Goal: Find specific fact: Find specific fact

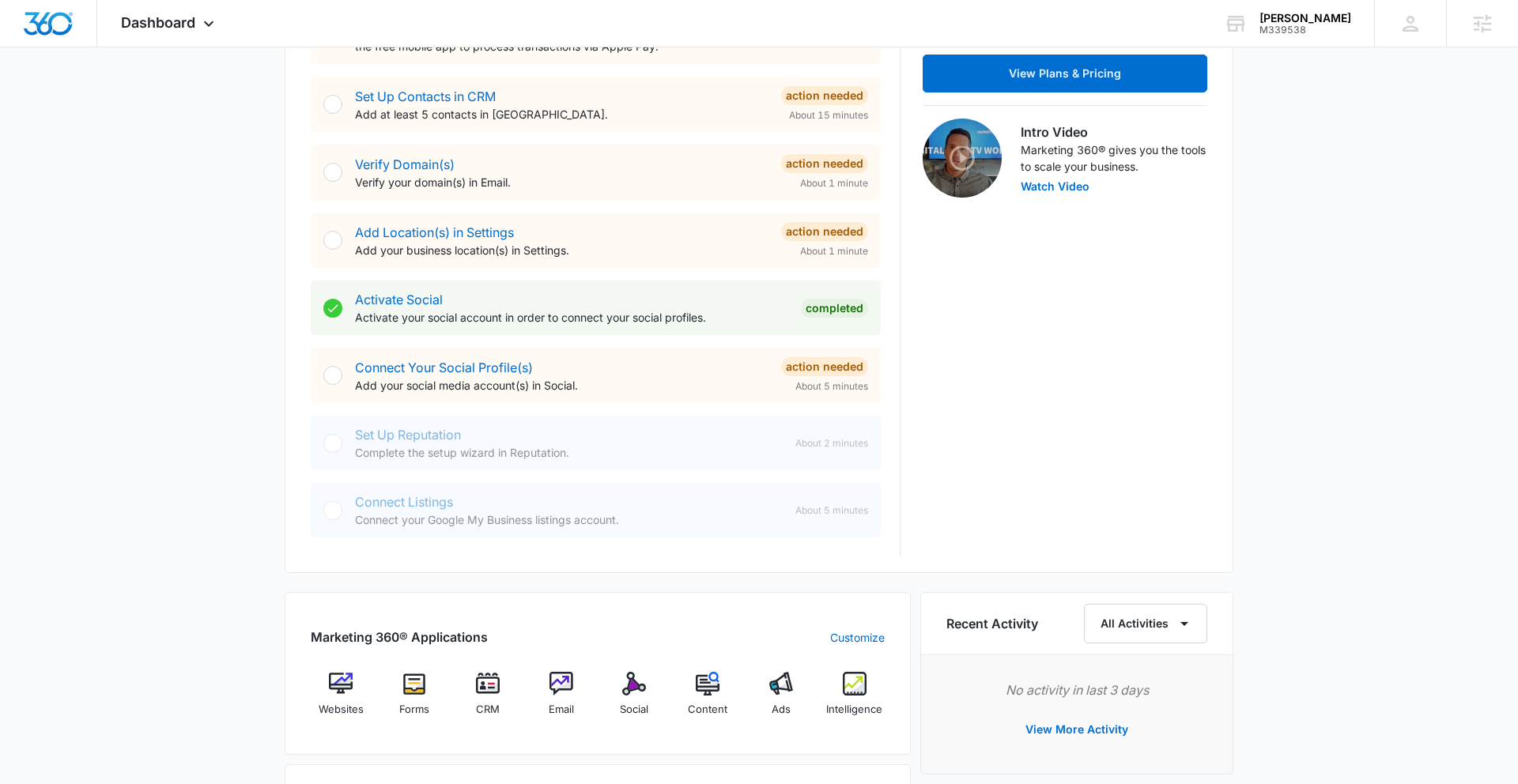
scroll to position [607, 0]
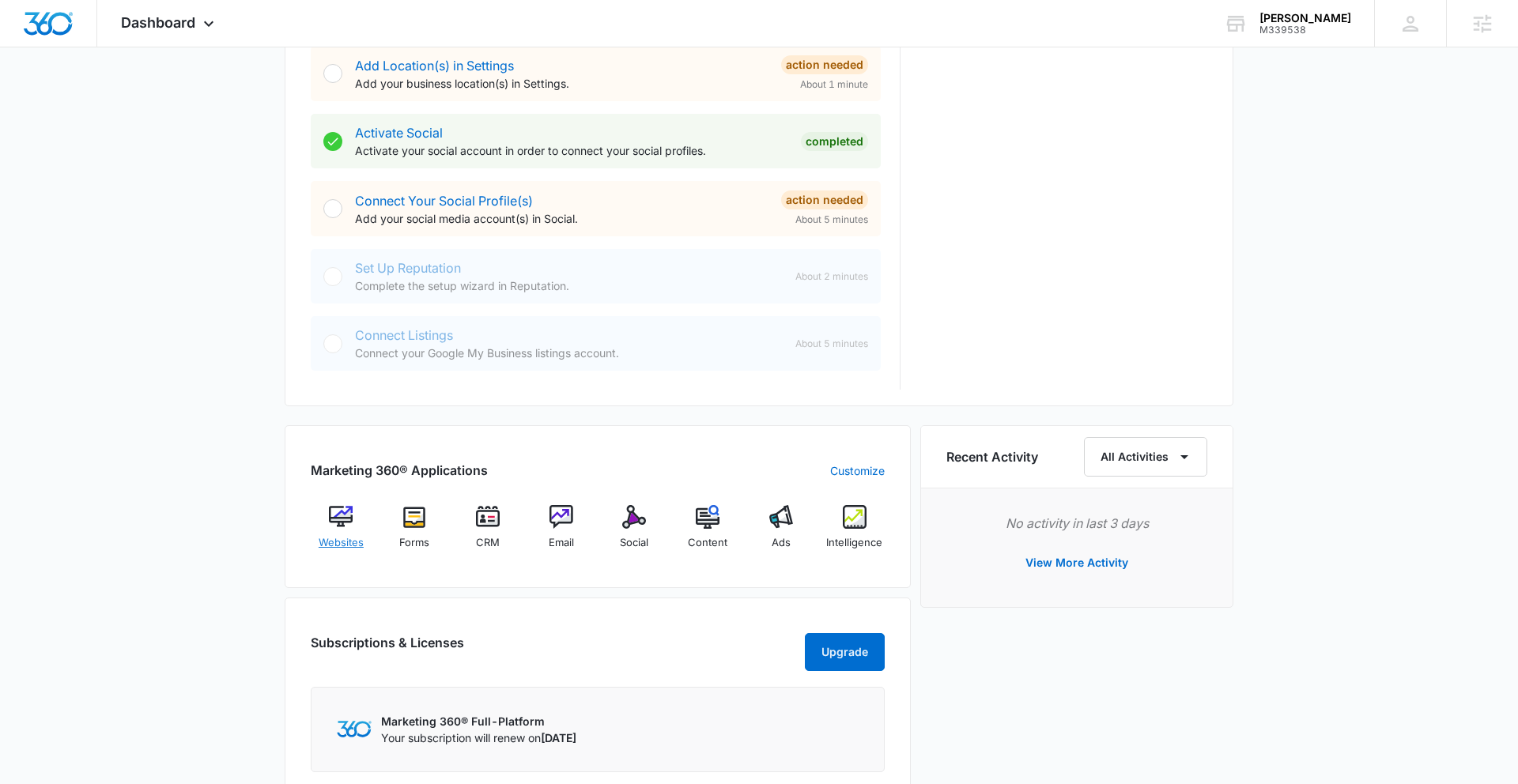
click at [344, 523] on img at bounding box center [340, 516] width 24 height 24
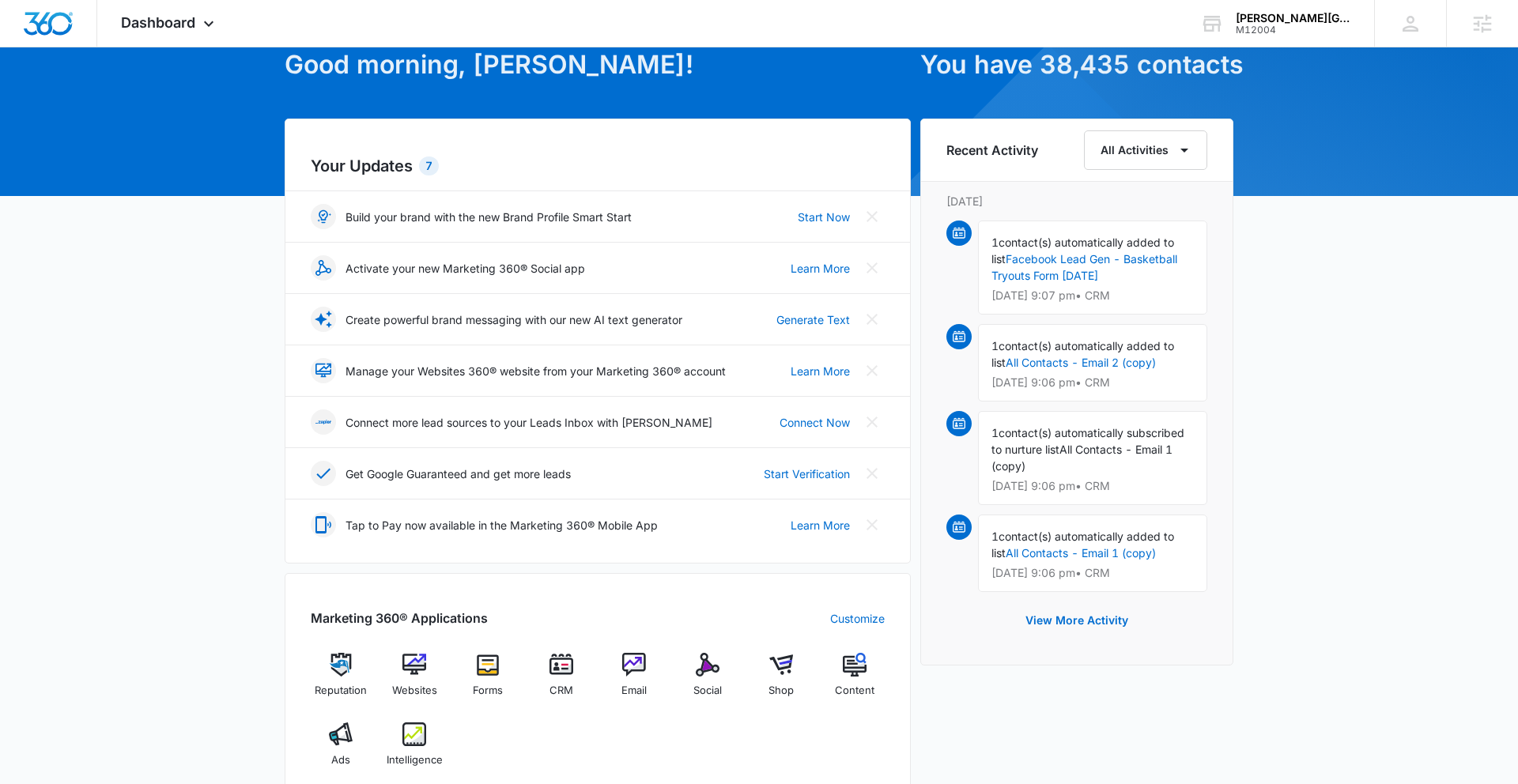
scroll to position [180, 0]
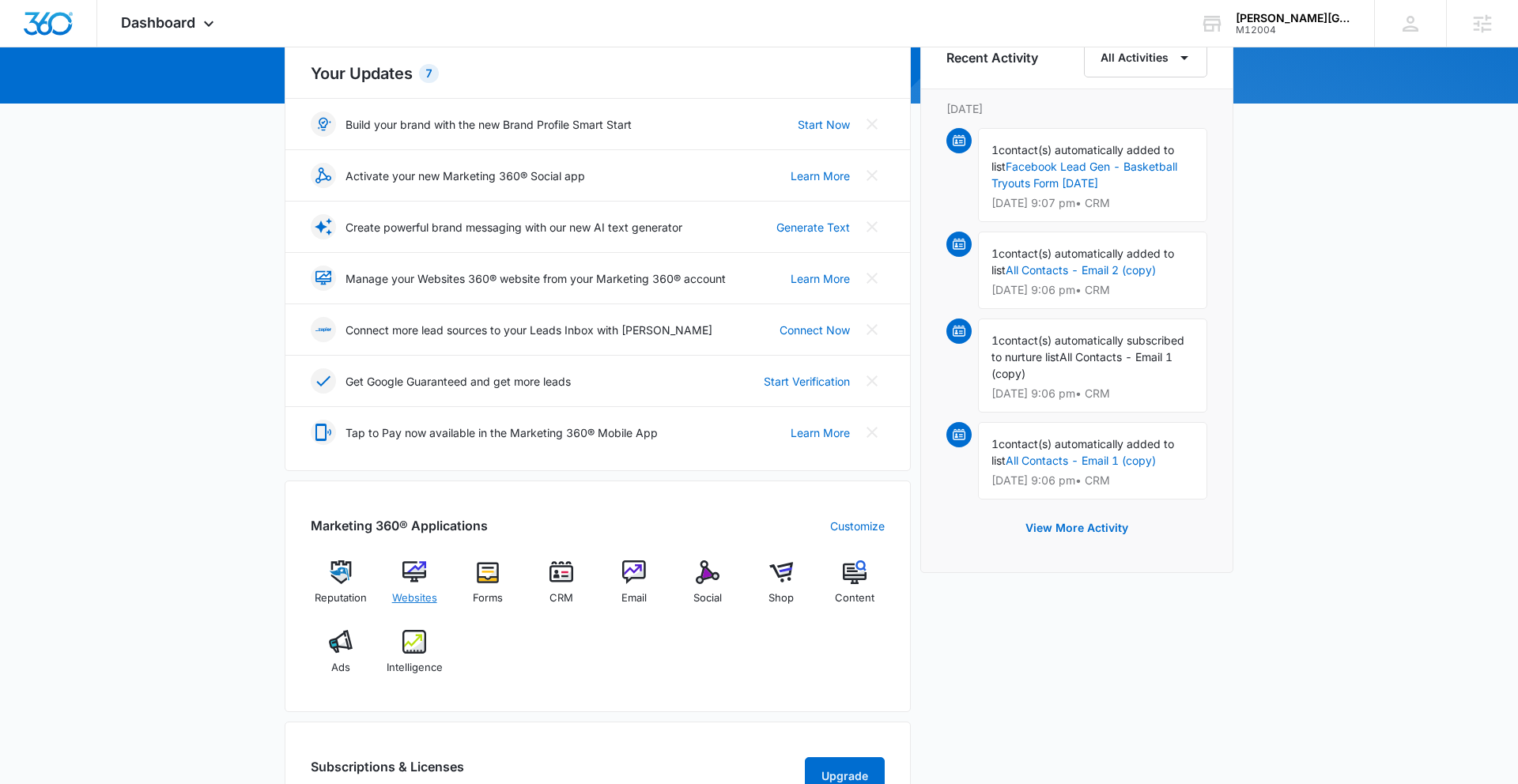
click at [419, 568] on img at bounding box center [414, 572] width 24 height 24
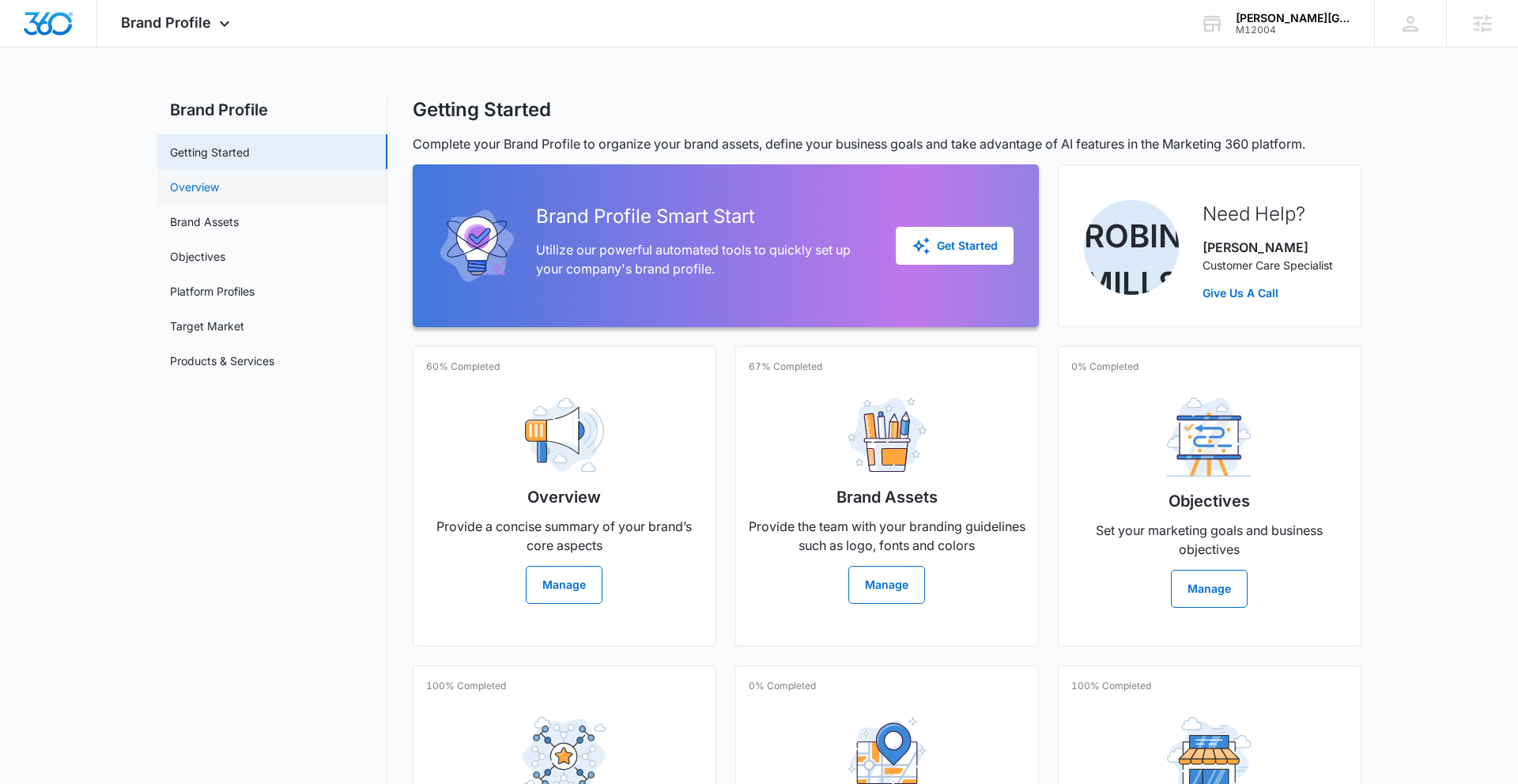
click at [186, 182] on link "Overview" at bounding box center [195, 187] width 49 height 17
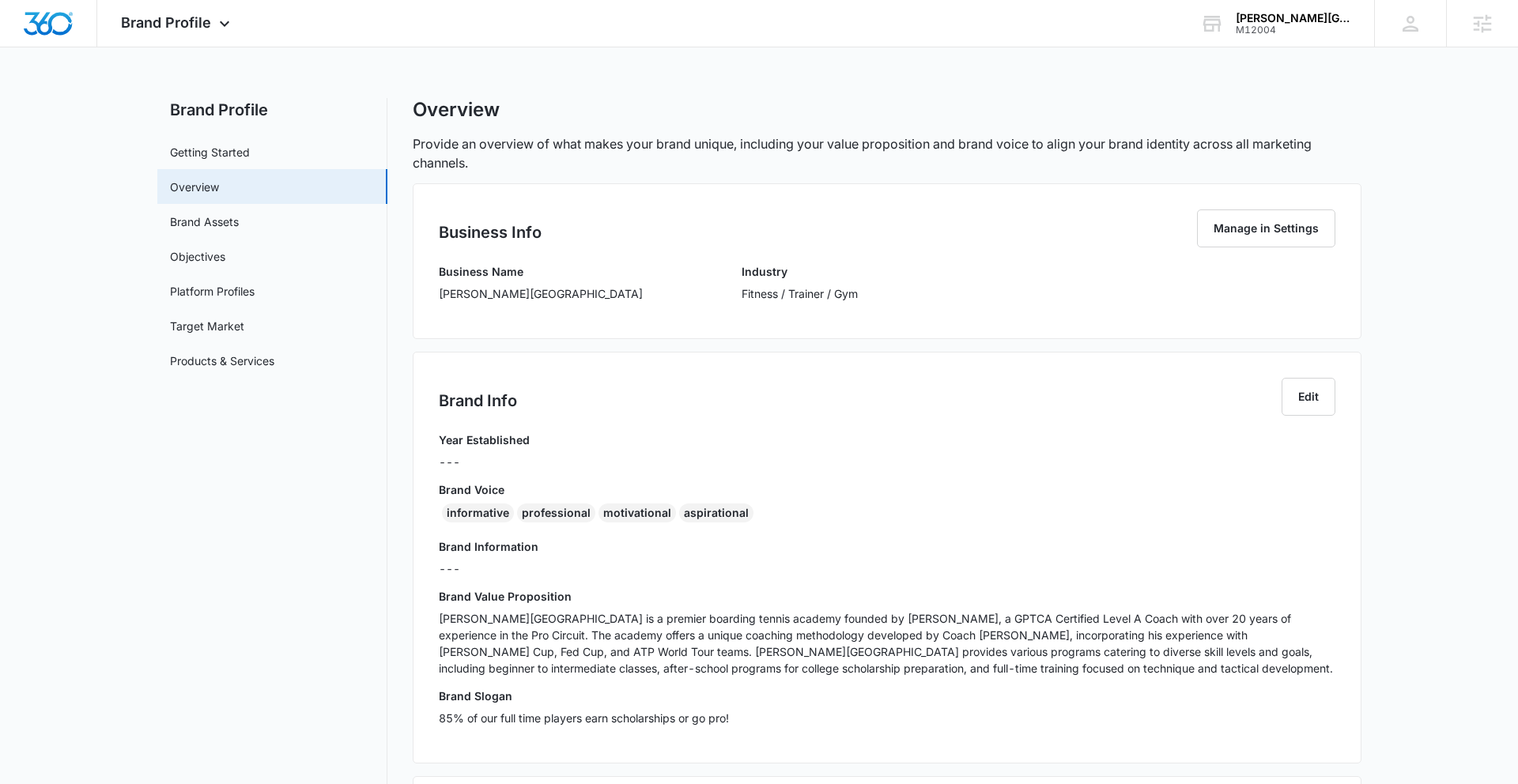
drag, startPoint x: 509, startPoint y: 278, endPoint x: 531, endPoint y: 288, distance: 24.2
click at [514, 280] on div "Business Name Gorin Tennis Academy" at bounding box center [541, 288] width 204 height 50
drag, startPoint x: 503, startPoint y: 291, endPoint x: 444, endPoint y: 290, distance: 59.0
click at [440, 291] on div "Business Name Gorin Tennis Academy Industry Fitness / Trainer / Gym" at bounding box center [887, 288] width 896 height 50
copy p "[PERSON_NAME][GEOGRAPHIC_DATA]"
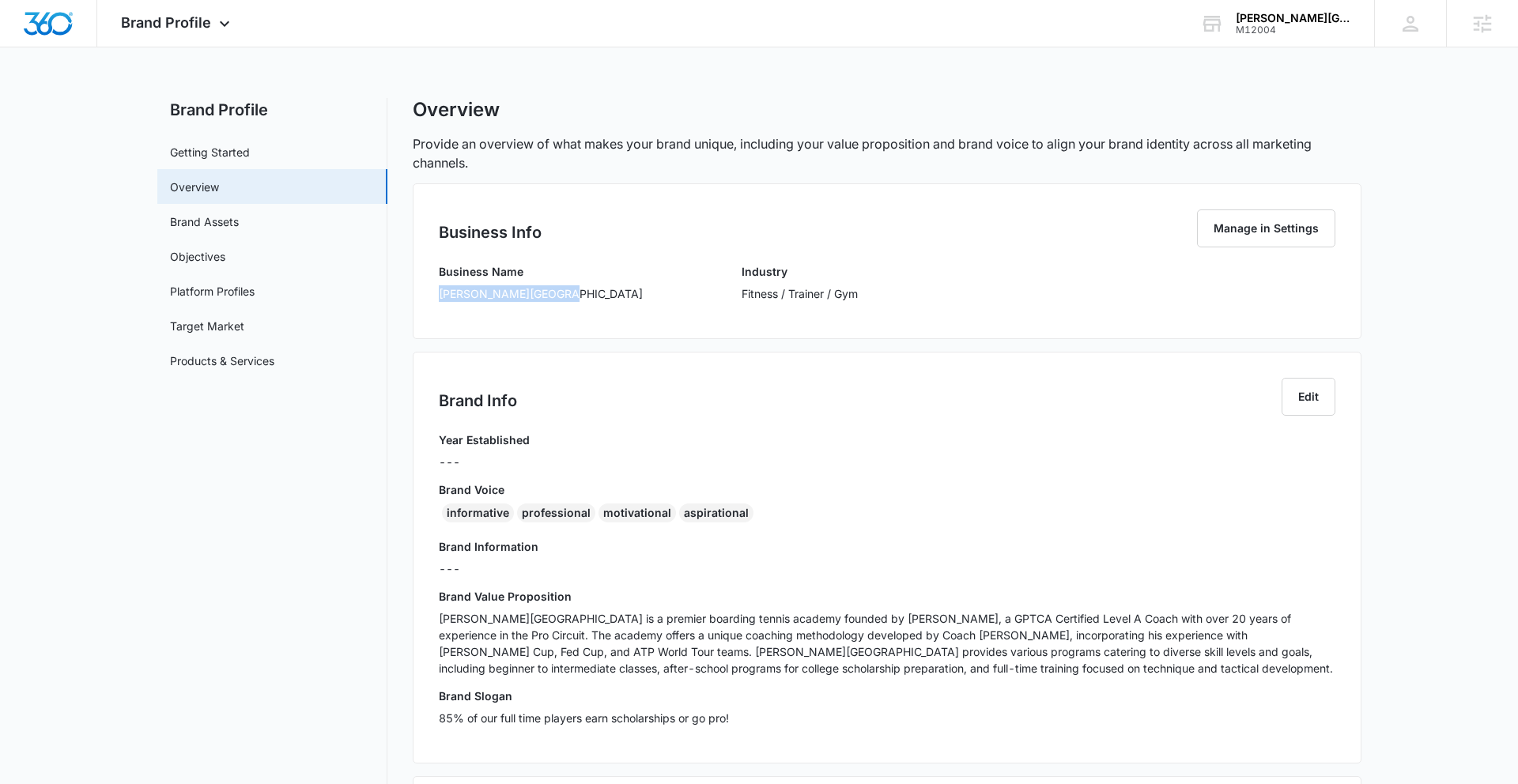
copy p "[PERSON_NAME][GEOGRAPHIC_DATA]"
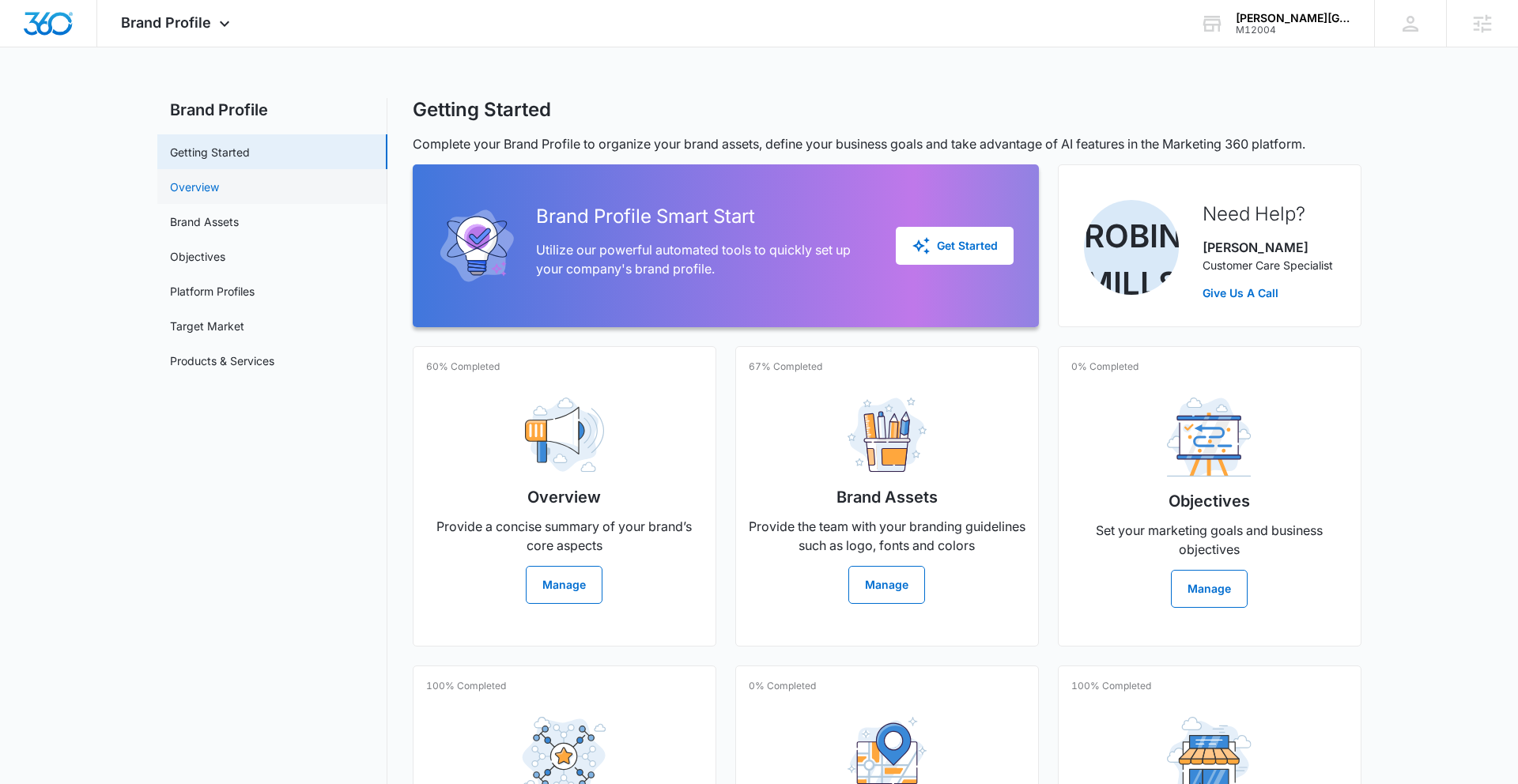
click at [209, 187] on link "Overview" at bounding box center [195, 187] width 49 height 17
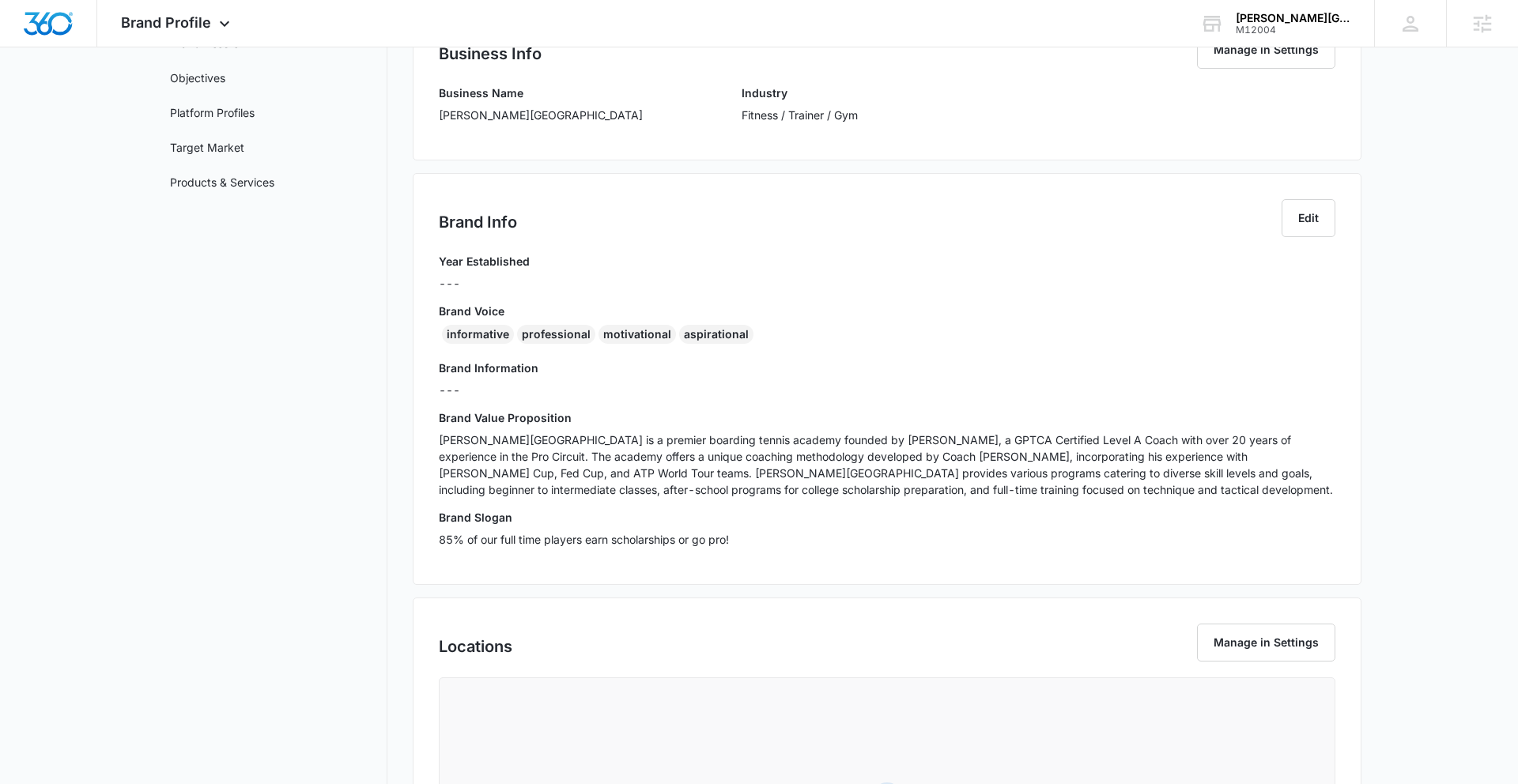
scroll to position [219, 0]
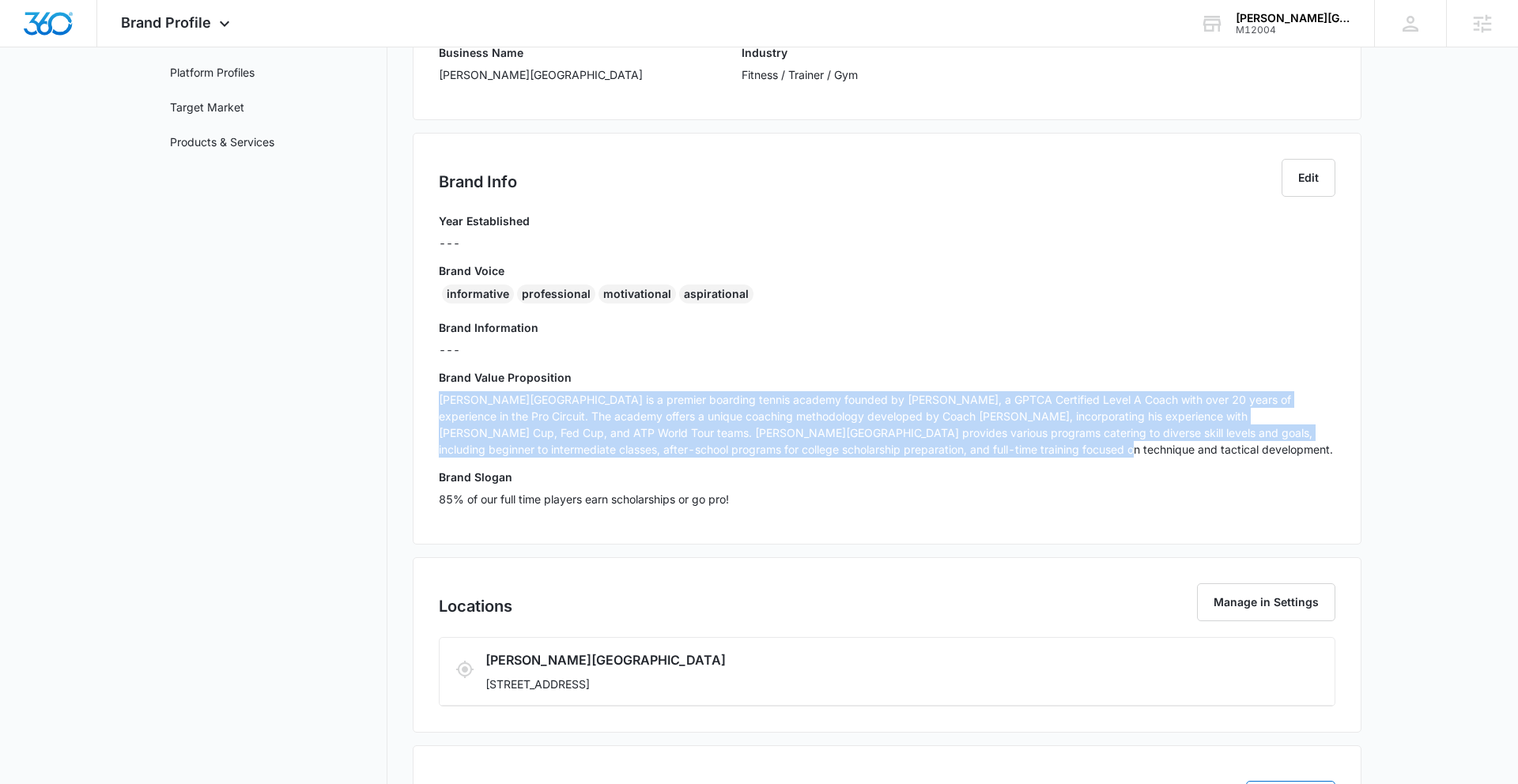
drag, startPoint x: 440, startPoint y: 399, endPoint x: 962, endPoint y: 447, distance: 524.2
click at [965, 447] on p "[PERSON_NAME][GEOGRAPHIC_DATA] is a premier boarding tennis academy founded by …" at bounding box center [887, 424] width 896 height 67
copy p "[PERSON_NAME][GEOGRAPHIC_DATA] is a premier boarding tennis academy founded by …"
drag, startPoint x: 597, startPoint y: 683, endPoint x: 666, endPoint y: 686, distance: 69.1
click at [666, 686] on p "[STREET_ADDRESS]" at bounding box center [813, 684] width 656 height 17
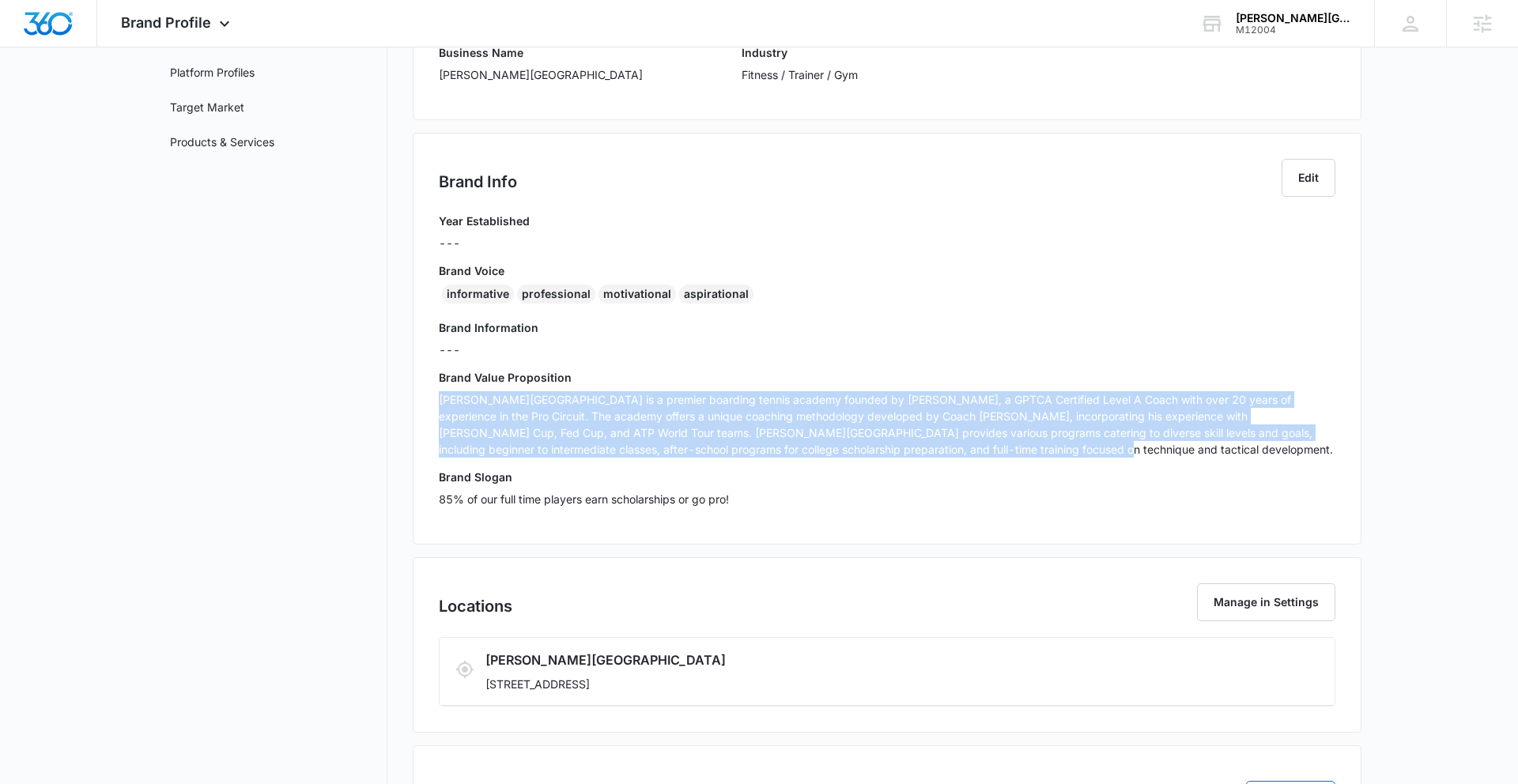
copy p "[GEOGRAPHIC_DATA], [GEOGRAPHIC_DATA]"
